Goal: Task Accomplishment & Management: Manage account settings

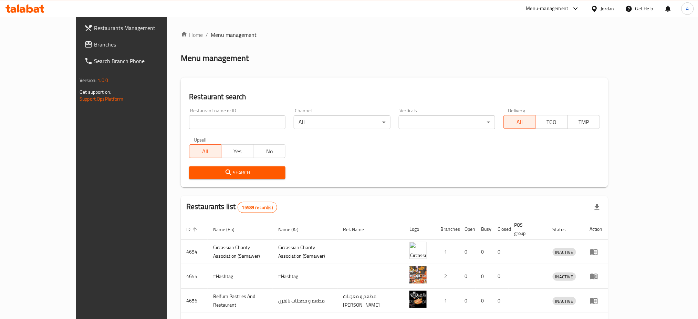
click at [211, 123] on input "search" at bounding box center [237, 122] width 96 height 14
type input "ع"
type input "uncle sam"
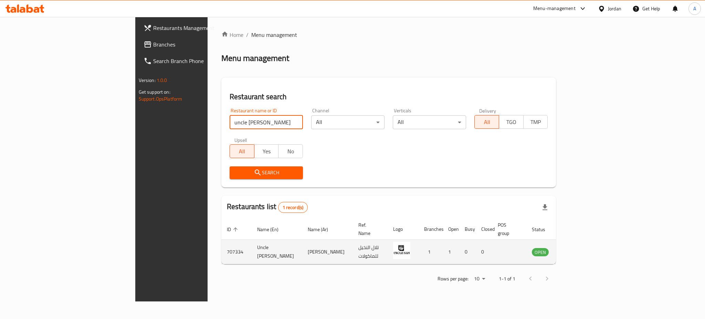
click at [576, 248] on icon "enhanced table" at bounding box center [572, 252] width 8 height 8
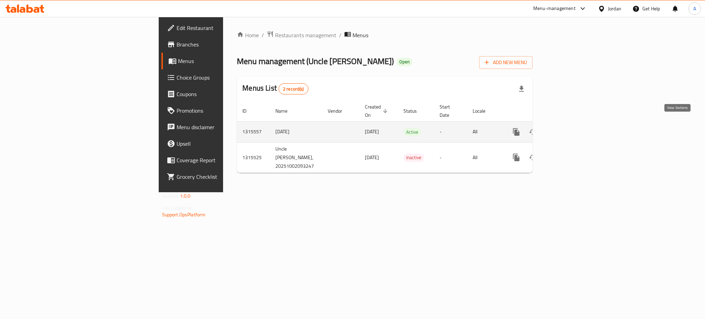
click at [574, 129] on link "enhanced table" at bounding box center [566, 132] width 17 height 17
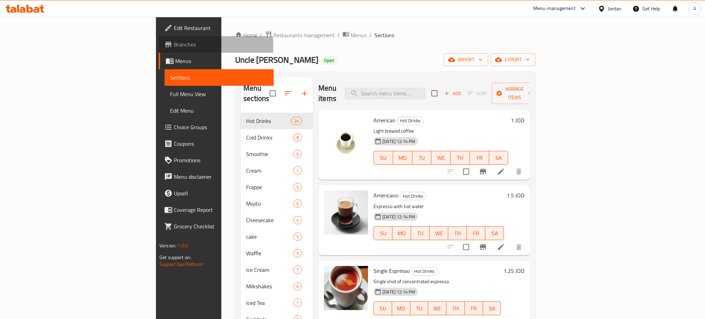
click at [174, 45] on span "Branches" at bounding box center [221, 44] width 94 height 8
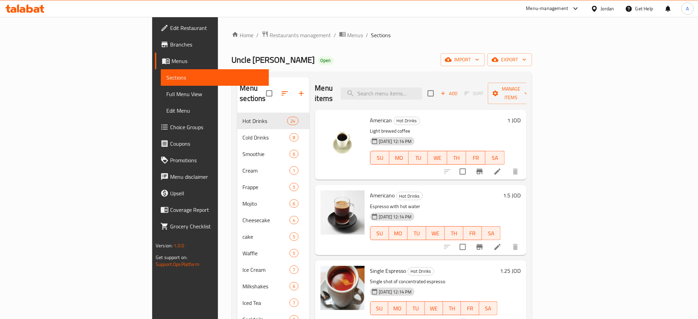
click at [170, 45] on span "Branches" at bounding box center [216, 44] width 93 height 8
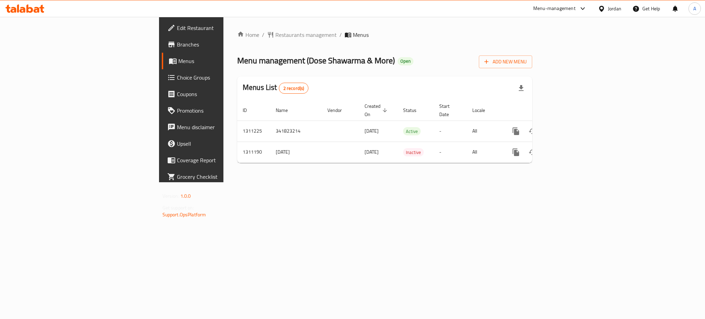
click at [546, 182] on div "Home / Restaurants management / Menus Menu management ( Dose Shawarma & More ) …" at bounding box center [384, 99] width 323 height 165
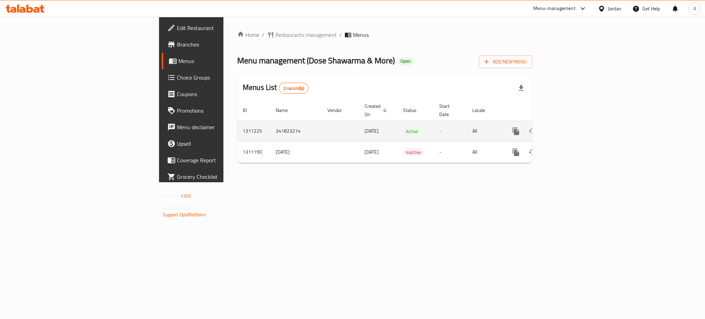
click at [574, 125] on link "enhanced table" at bounding box center [566, 131] width 17 height 17
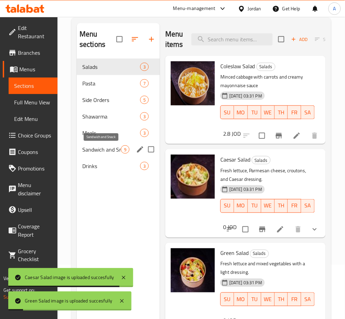
scroll to position [4, 0]
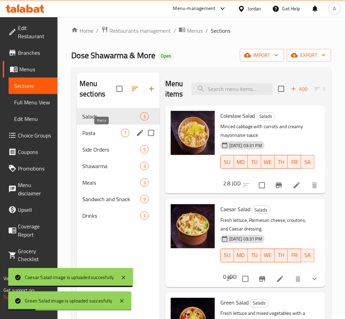
click at [104, 133] on span "Pasta" at bounding box center [101, 133] width 39 height 8
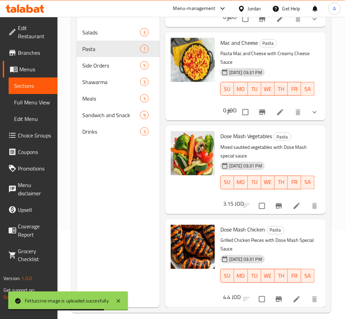
scroll to position [96, 0]
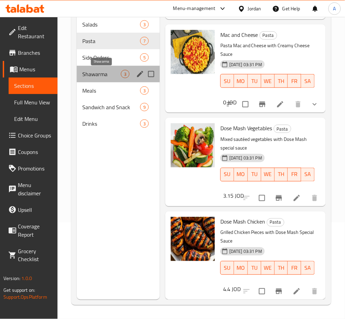
click at [102, 73] on span "Shawarma" at bounding box center [101, 74] width 39 height 8
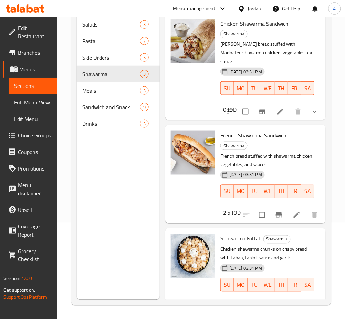
scroll to position [4, 0]
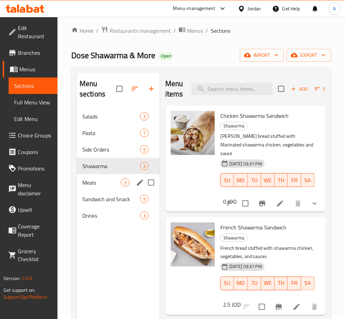
click at [101, 182] on span "Meals" at bounding box center [101, 182] width 39 height 8
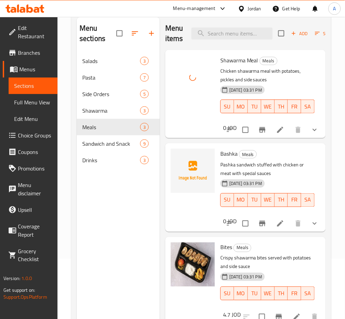
scroll to position [96, 0]
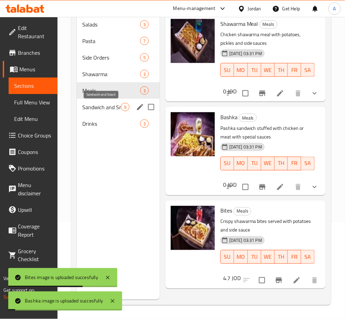
click at [118, 109] on span "Sandwich and Snack" at bounding box center [101, 107] width 39 height 8
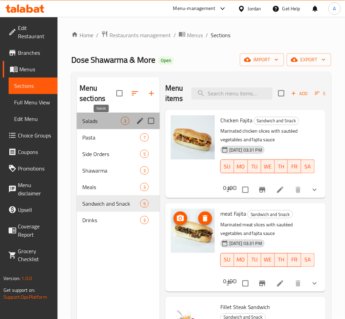
click at [98, 123] on span "Salads" at bounding box center [101, 121] width 39 height 8
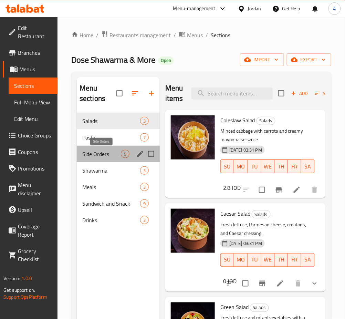
click at [99, 154] on span "Side Orders" at bounding box center [101, 154] width 39 height 8
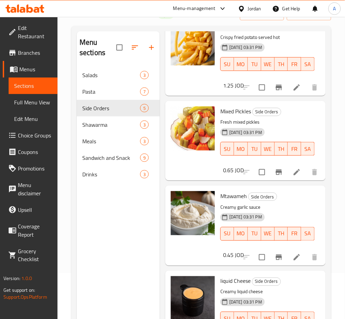
scroll to position [96, 0]
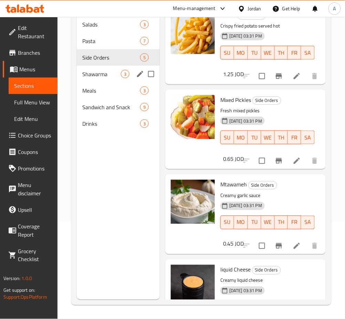
click at [111, 78] on span "Shawarma" at bounding box center [101, 74] width 39 height 8
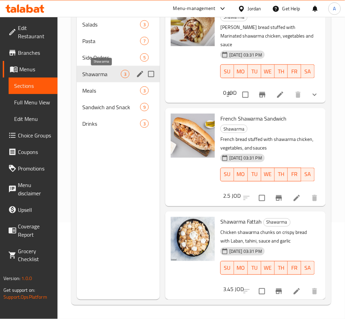
scroll to position [15, 0]
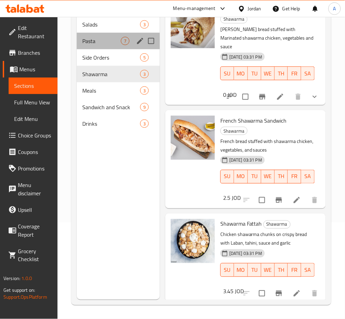
click at [108, 35] on div "Pasta 7" at bounding box center [118, 41] width 83 height 17
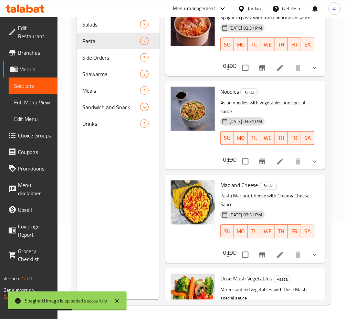
scroll to position [199, 0]
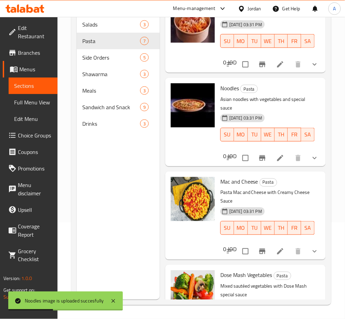
click at [277, 162] on icon at bounding box center [280, 158] width 8 height 8
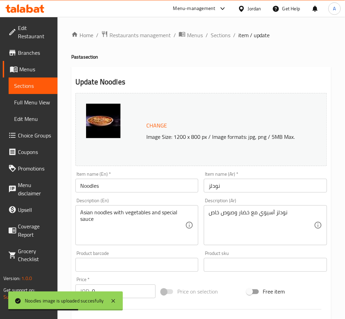
click at [148, 126] on span "Change" at bounding box center [156, 126] width 21 height 10
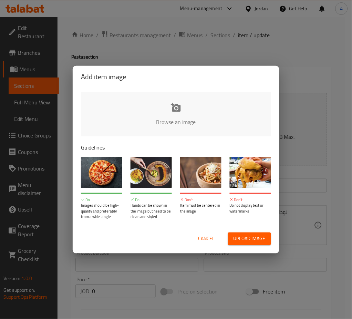
type input "C:\fakepath\Screenshot [DATE] 152652.png"
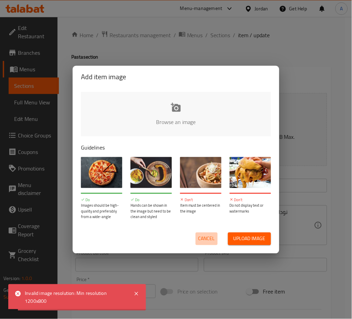
click at [210, 237] on span "Cancel" at bounding box center [206, 239] width 17 height 9
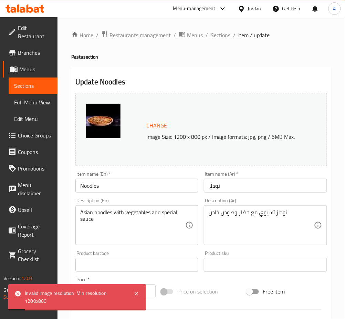
click at [223, 37] on span "Sections" at bounding box center [221, 35] width 20 height 8
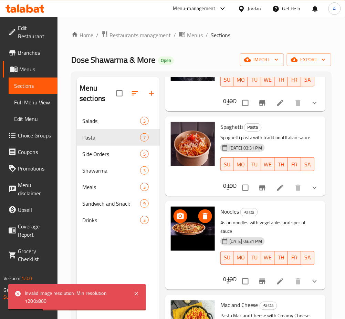
scroll to position [184, 0]
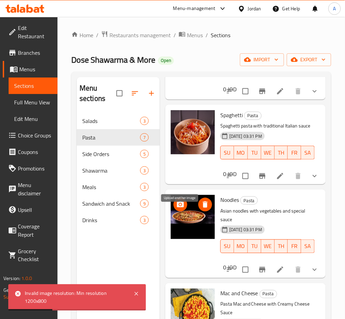
click at [182, 209] on icon "upload picture" at bounding box center [180, 204] width 8 height 8
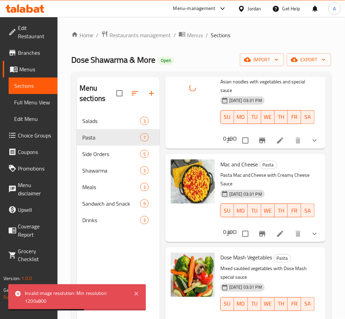
scroll to position [321, 0]
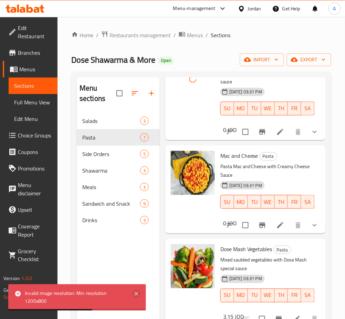
click at [138, 292] on icon at bounding box center [136, 293] width 3 height 3
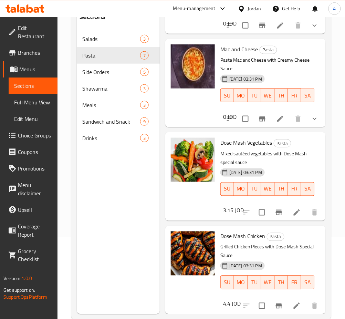
scroll to position [96, 0]
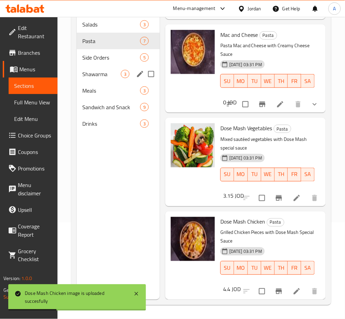
click at [112, 80] on div "Shawarma 3" at bounding box center [118, 74] width 83 height 17
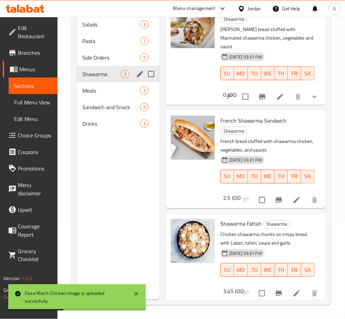
click at [140, 55] on span "5" at bounding box center [144, 57] width 8 height 7
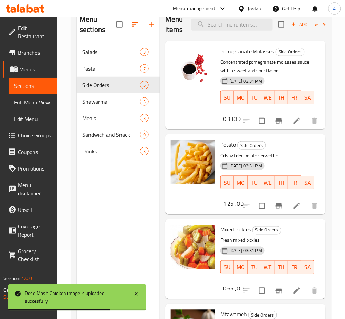
scroll to position [51, 0]
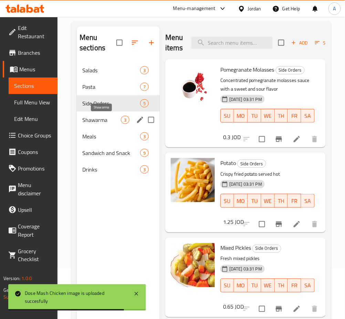
click at [106, 125] on div "Shawarma 3" at bounding box center [118, 120] width 83 height 17
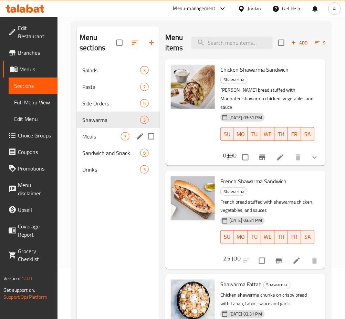
click at [116, 136] on span "Meals" at bounding box center [101, 136] width 39 height 8
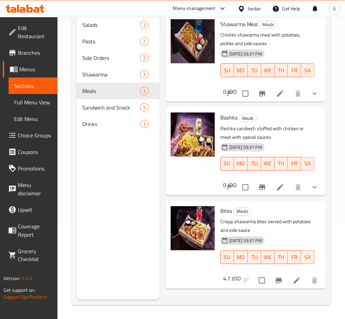
scroll to position [96, 0]
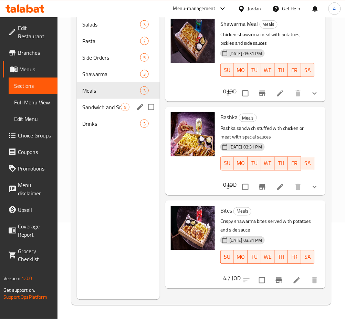
click at [125, 108] on span "9" at bounding box center [125, 107] width 8 height 7
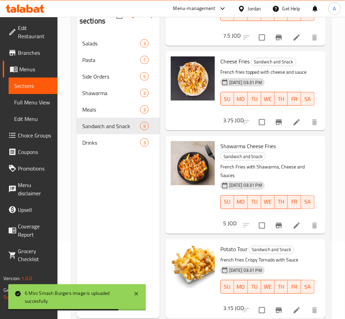
scroll to position [96, 0]
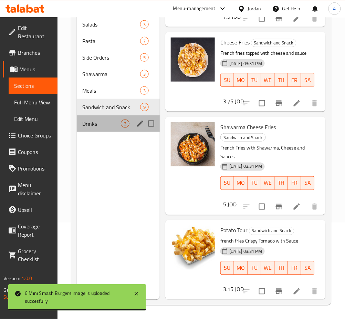
click at [106, 129] on div "Drinks 3" at bounding box center [118, 123] width 83 height 17
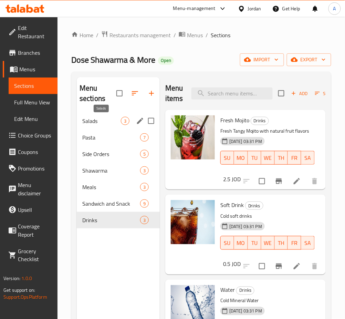
click at [108, 125] on span "Salads" at bounding box center [101, 121] width 39 height 8
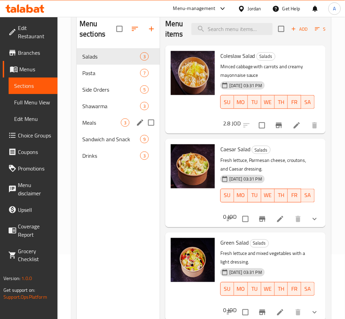
scroll to position [46, 0]
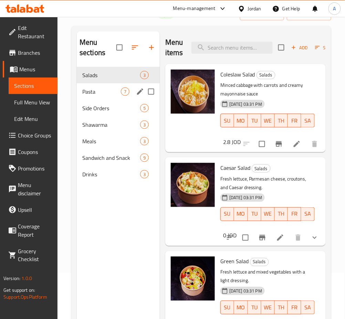
click at [107, 91] on span "Pasta" at bounding box center [101, 91] width 39 height 8
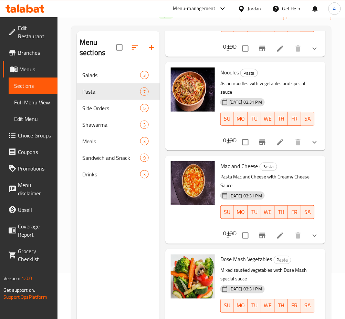
scroll to position [361, 0]
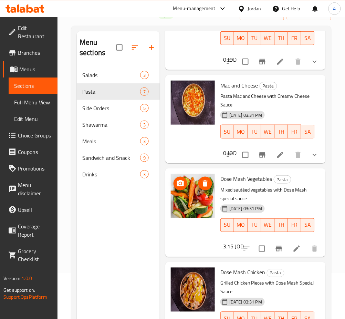
click at [206, 181] on button "delete image" at bounding box center [205, 184] width 14 height 14
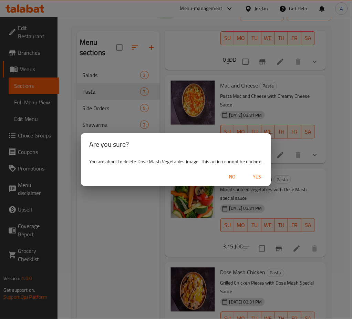
click at [253, 180] on span "Yes" at bounding box center [257, 177] width 17 height 9
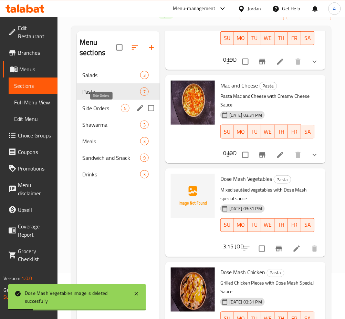
click at [112, 107] on span "Side Orders" at bounding box center [101, 108] width 39 height 8
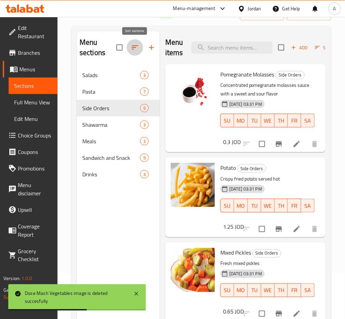
click at [135, 51] on icon "button" at bounding box center [135, 47] width 8 height 8
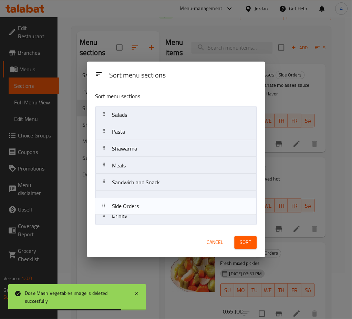
drag, startPoint x: 157, startPoint y: 152, endPoint x: 167, endPoint y: 212, distance: 61.4
click at [156, 212] on nav "Salads Pasta Side Orders Shawarma Meals Sandwich and Snack Drinks" at bounding box center [175, 165] width 161 height 119
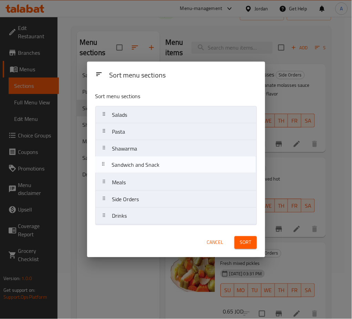
drag, startPoint x: 155, startPoint y: 187, endPoint x: 155, endPoint y: 165, distance: 22.4
click at [155, 165] on nav "Salads Pasta Shawarma Meals Sandwich and Snack Side Orders Drinks" at bounding box center [175, 165] width 161 height 119
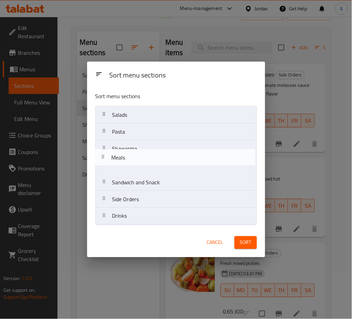
drag, startPoint x: 155, startPoint y: 174, endPoint x: 156, endPoint y: 144, distance: 30.3
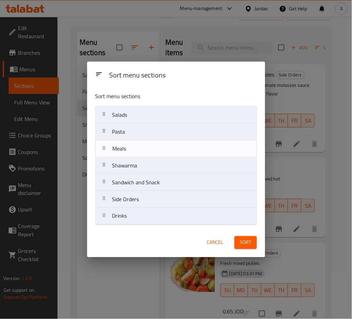
click at [241, 242] on span "Sort" at bounding box center [245, 242] width 11 height 9
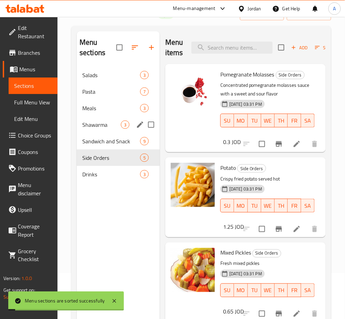
click at [112, 119] on div "Shawarma 3" at bounding box center [118, 124] width 83 height 17
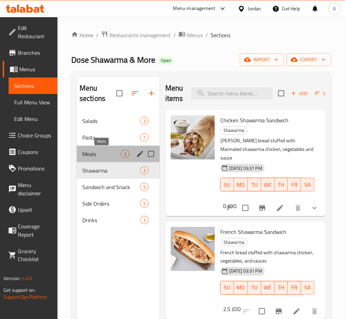
click at [118, 157] on span "Meals" at bounding box center [101, 154] width 39 height 8
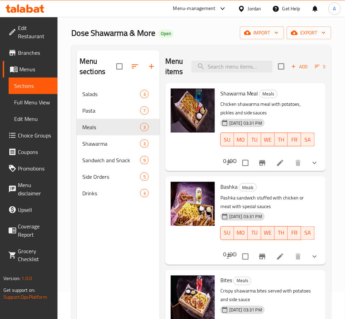
scroll to position [46, 0]
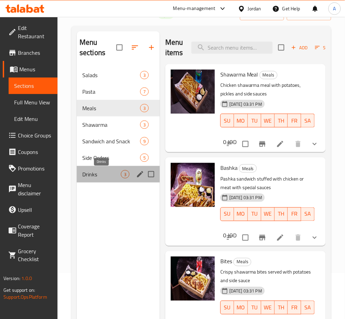
click at [86, 178] on span "Drinks" at bounding box center [101, 174] width 39 height 8
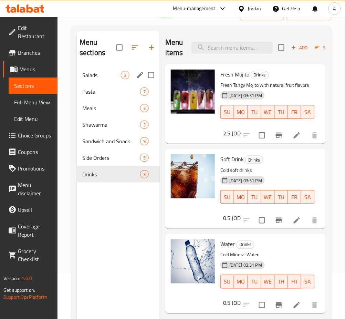
click at [101, 88] on span "Pasta" at bounding box center [111, 91] width 58 height 8
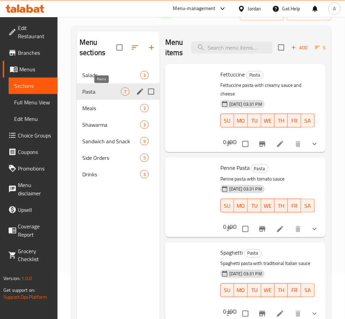
click at [103, 73] on span "Salads" at bounding box center [111, 75] width 58 height 8
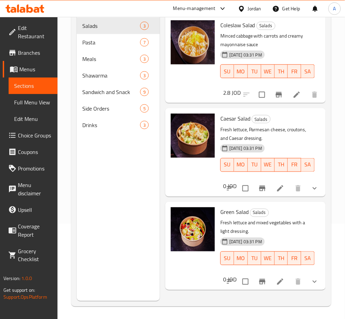
scroll to position [96, 0]
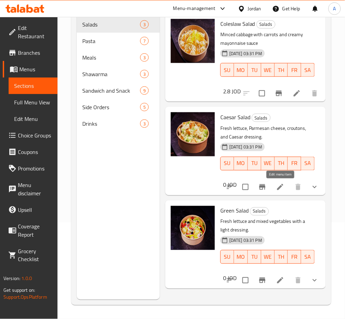
click at [282, 186] on icon at bounding box center [280, 187] width 6 height 6
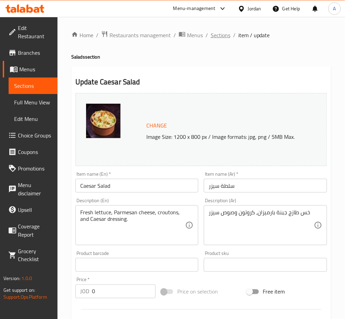
click at [219, 39] on span "Sections" at bounding box center [221, 35] width 20 height 8
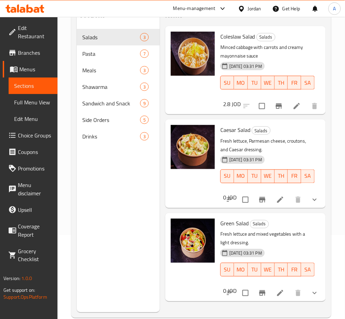
scroll to position [92, 0]
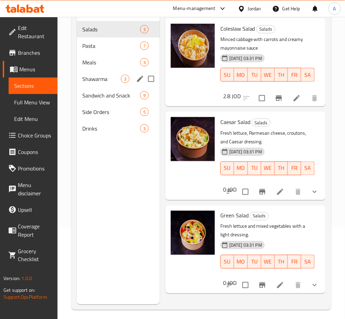
click at [112, 54] on div "Meals 3" at bounding box center [118, 62] width 83 height 17
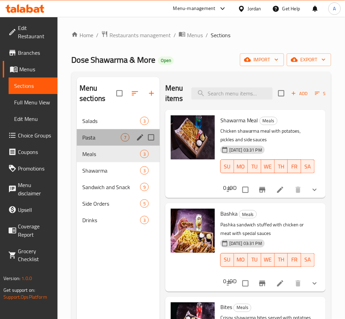
click at [100, 132] on div "Pasta 7" at bounding box center [118, 137] width 83 height 17
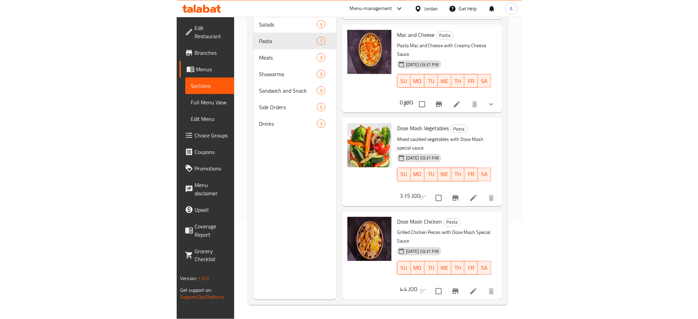
scroll to position [225, 0]
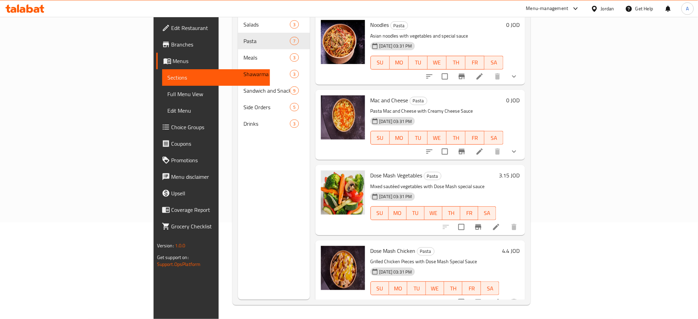
click at [219, 212] on div "Home / Restaurants management / Menus / Sections Dose Shawarma & More Open impo…" at bounding box center [382, 119] width 326 height 398
click at [238, 161] on div "Menu sections Salads 3 Pasta 7 Meals 3 Shawarma 3 Sandwich and Snack 9 Side Ord…" at bounding box center [274, 140] width 72 height 319
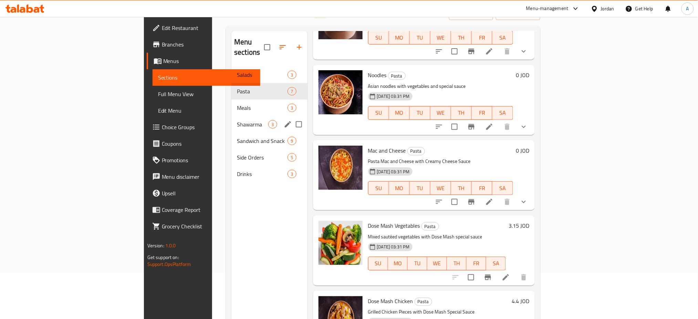
scroll to position [0, 0]
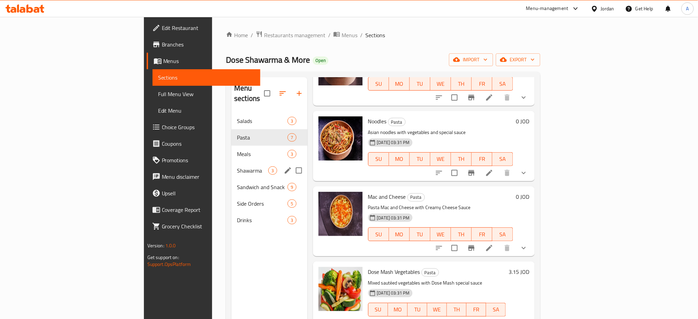
click at [237, 166] on span "Shawarma" at bounding box center [252, 170] width 31 height 8
